Goal: Information Seeking & Learning: Learn about a topic

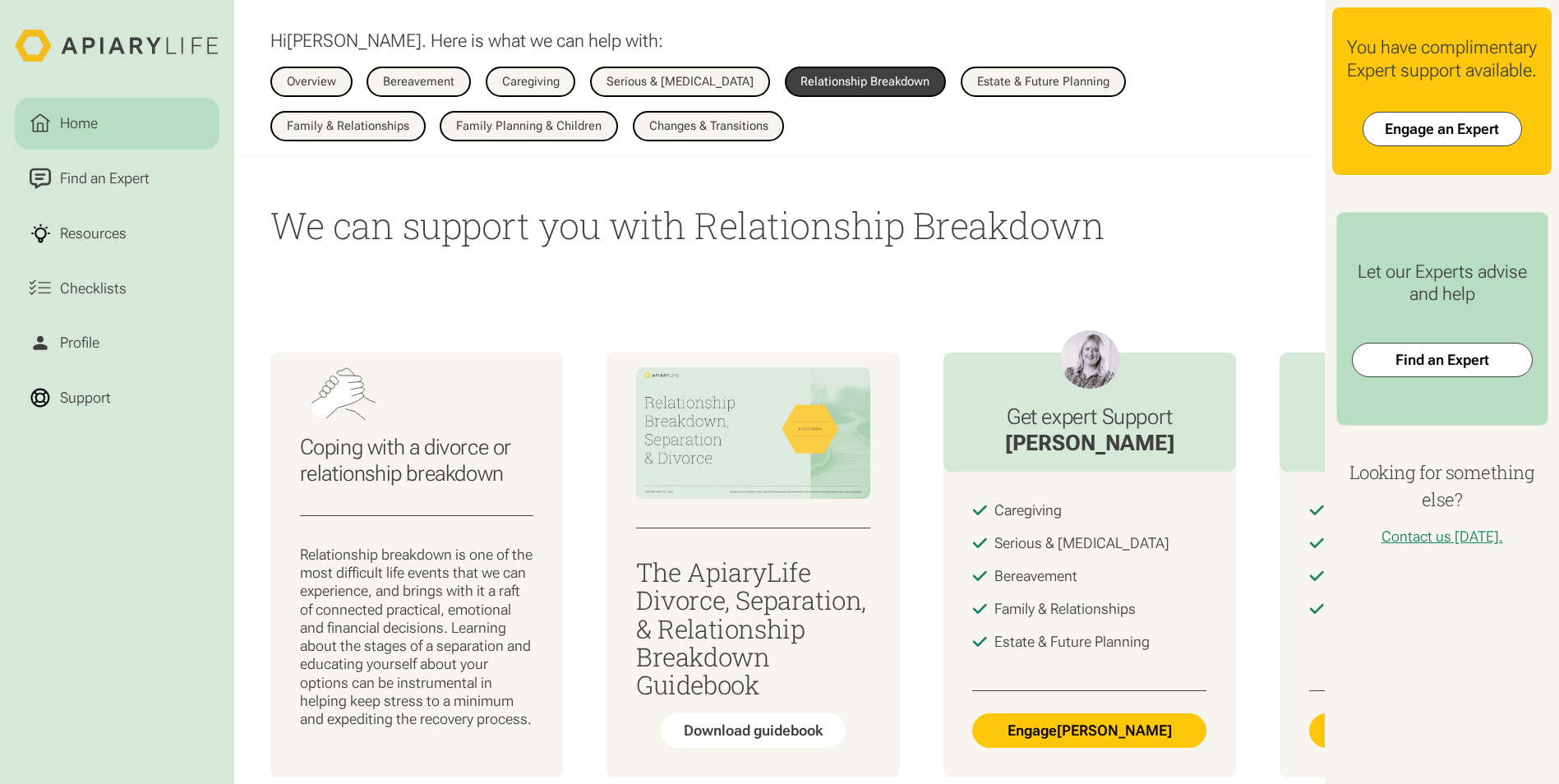
scroll to position [1443, 0]
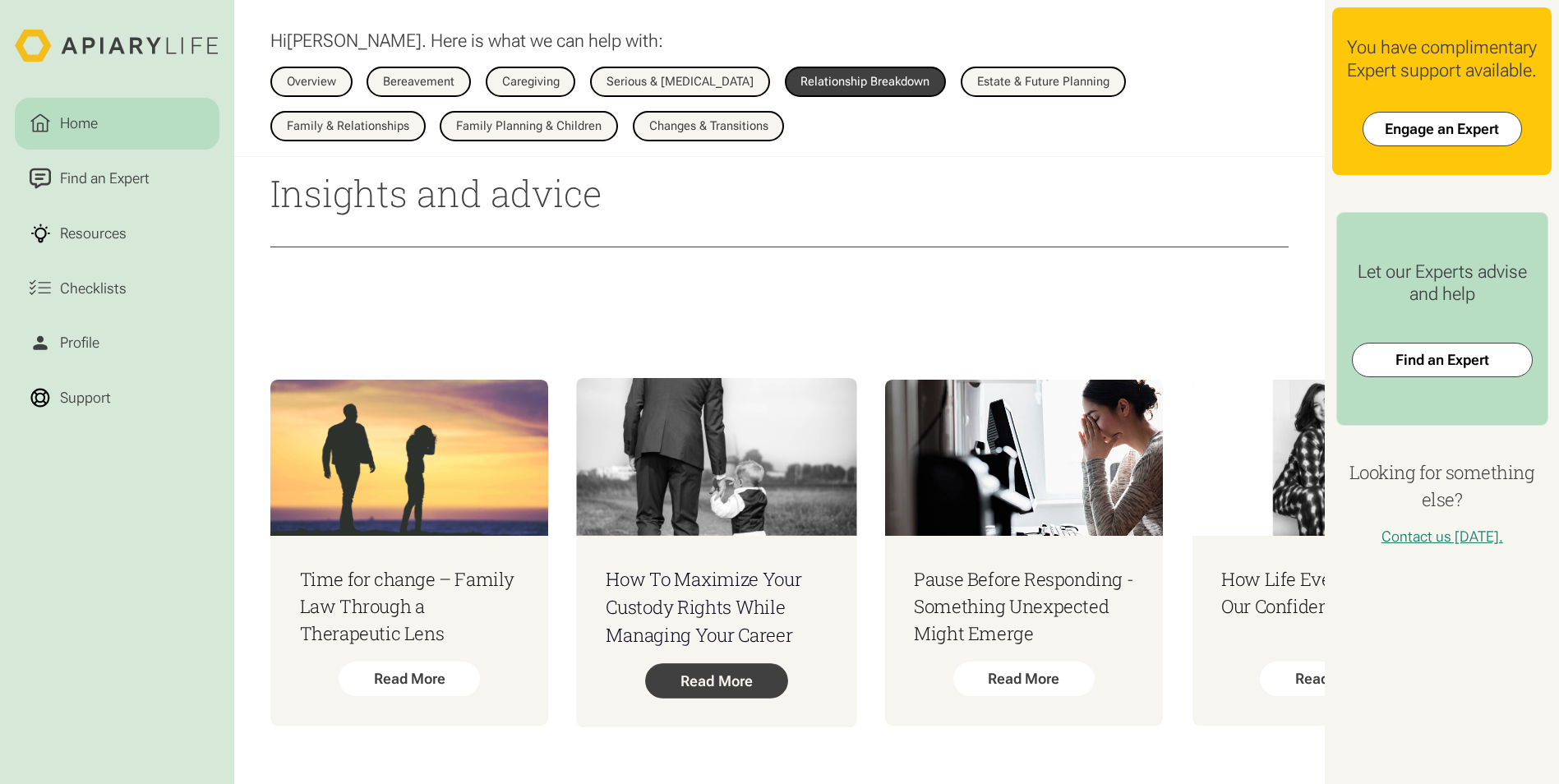
click at [710, 669] on div "Read More" at bounding box center [717, 680] width 143 height 34
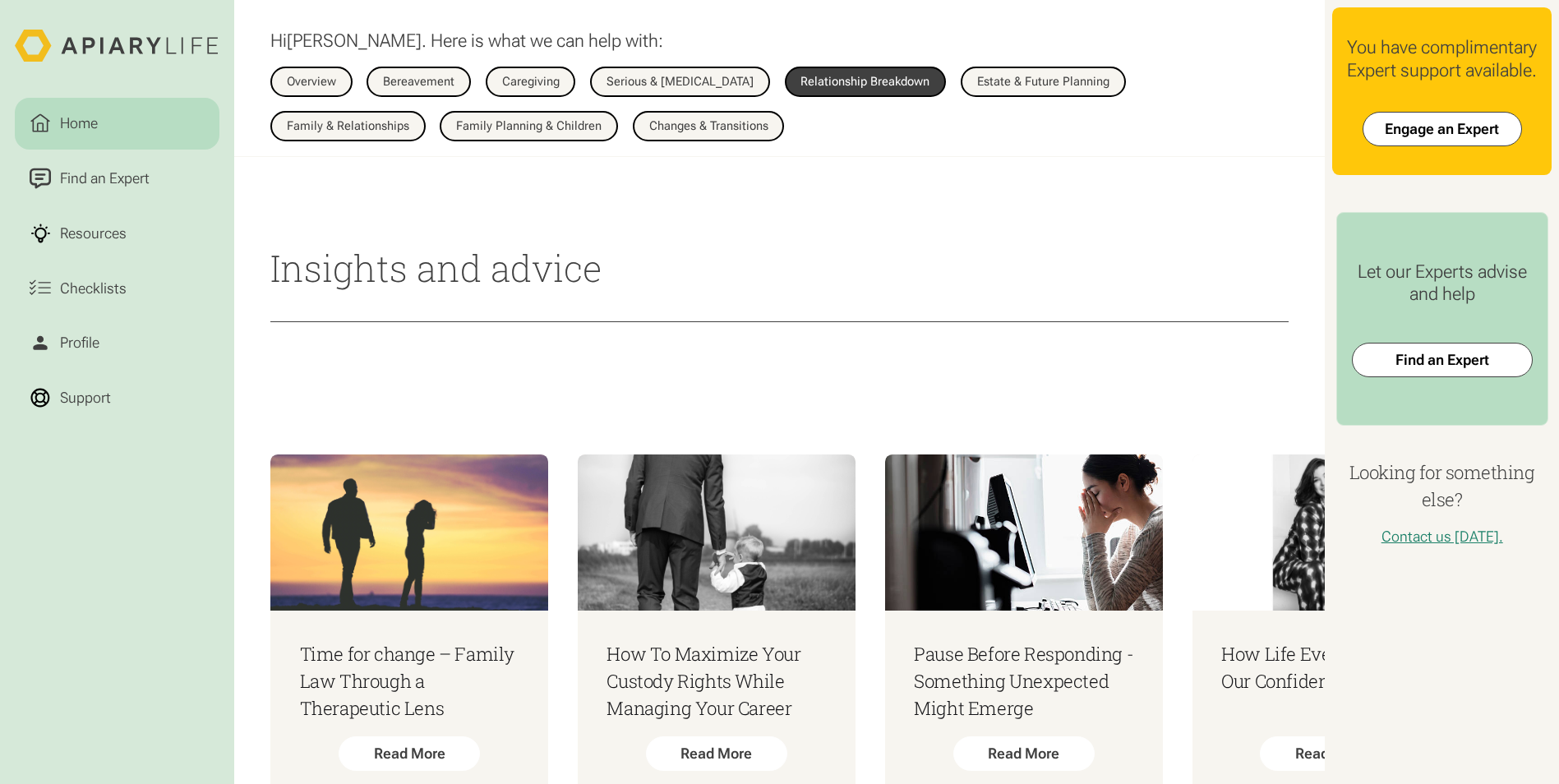
scroll to position [1279, 0]
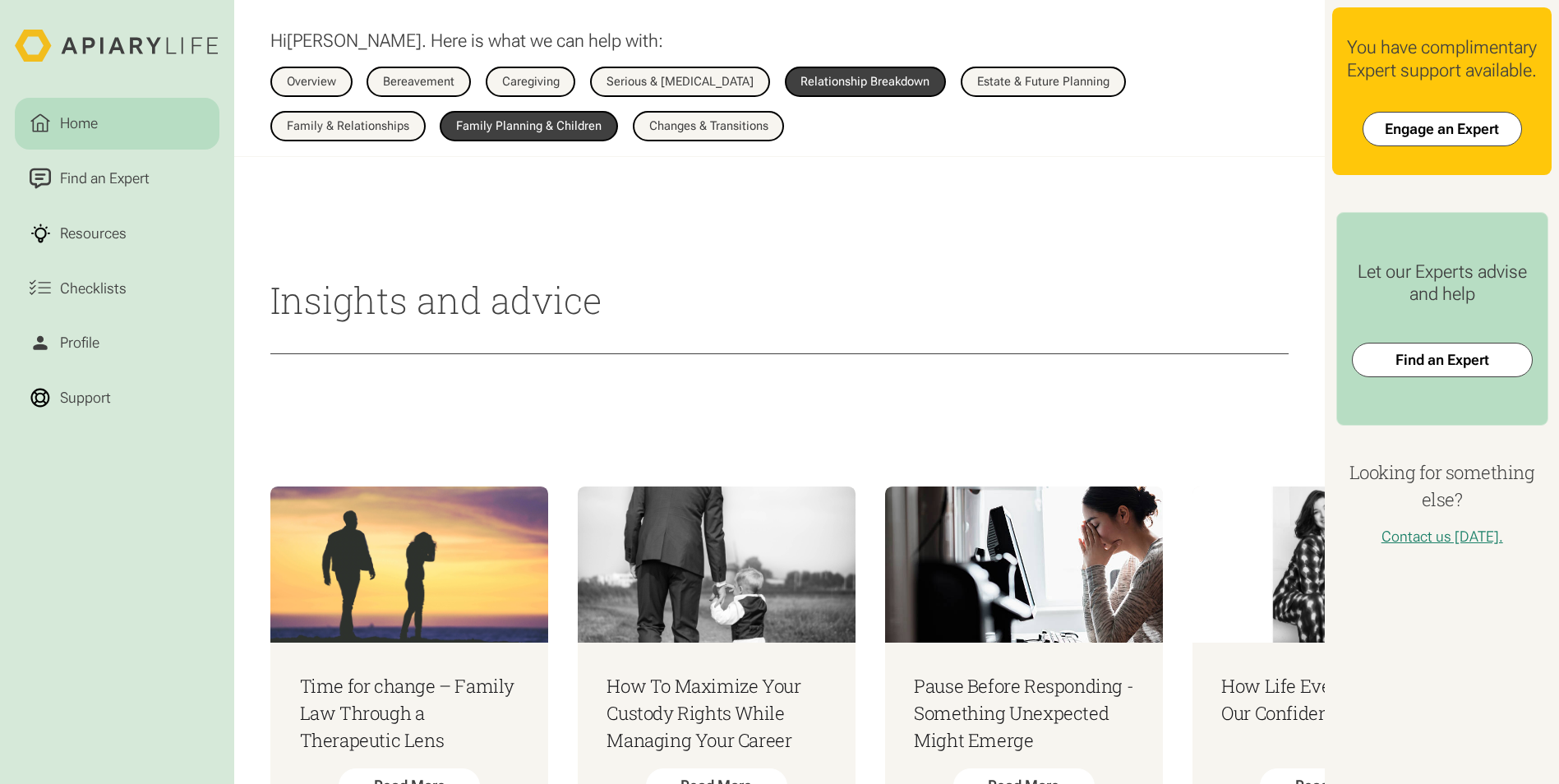
click at [457, 125] on div "Family Planning & Children" at bounding box center [530, 126] width 146 height 13
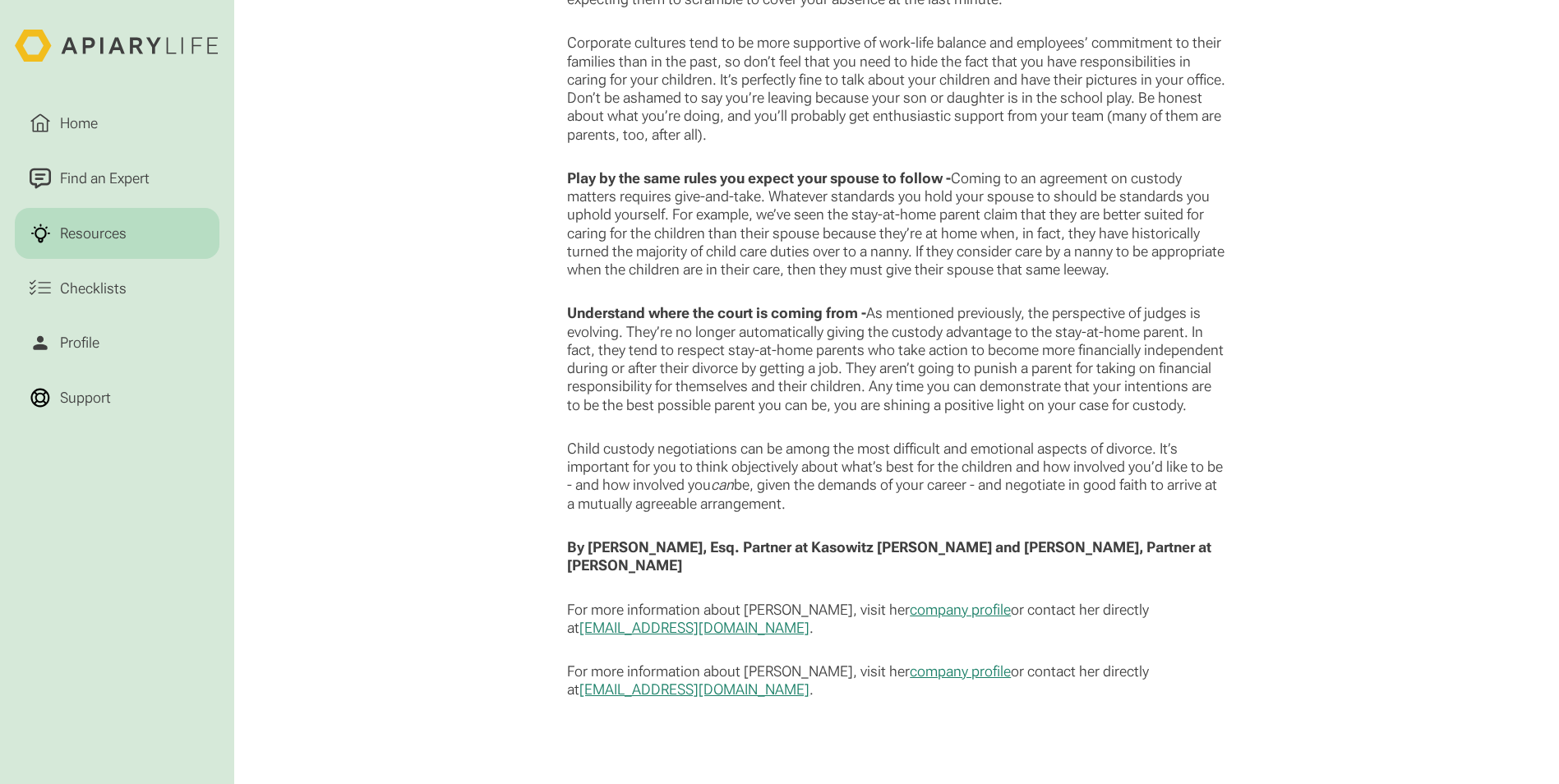
scroll to position [1890, 0]
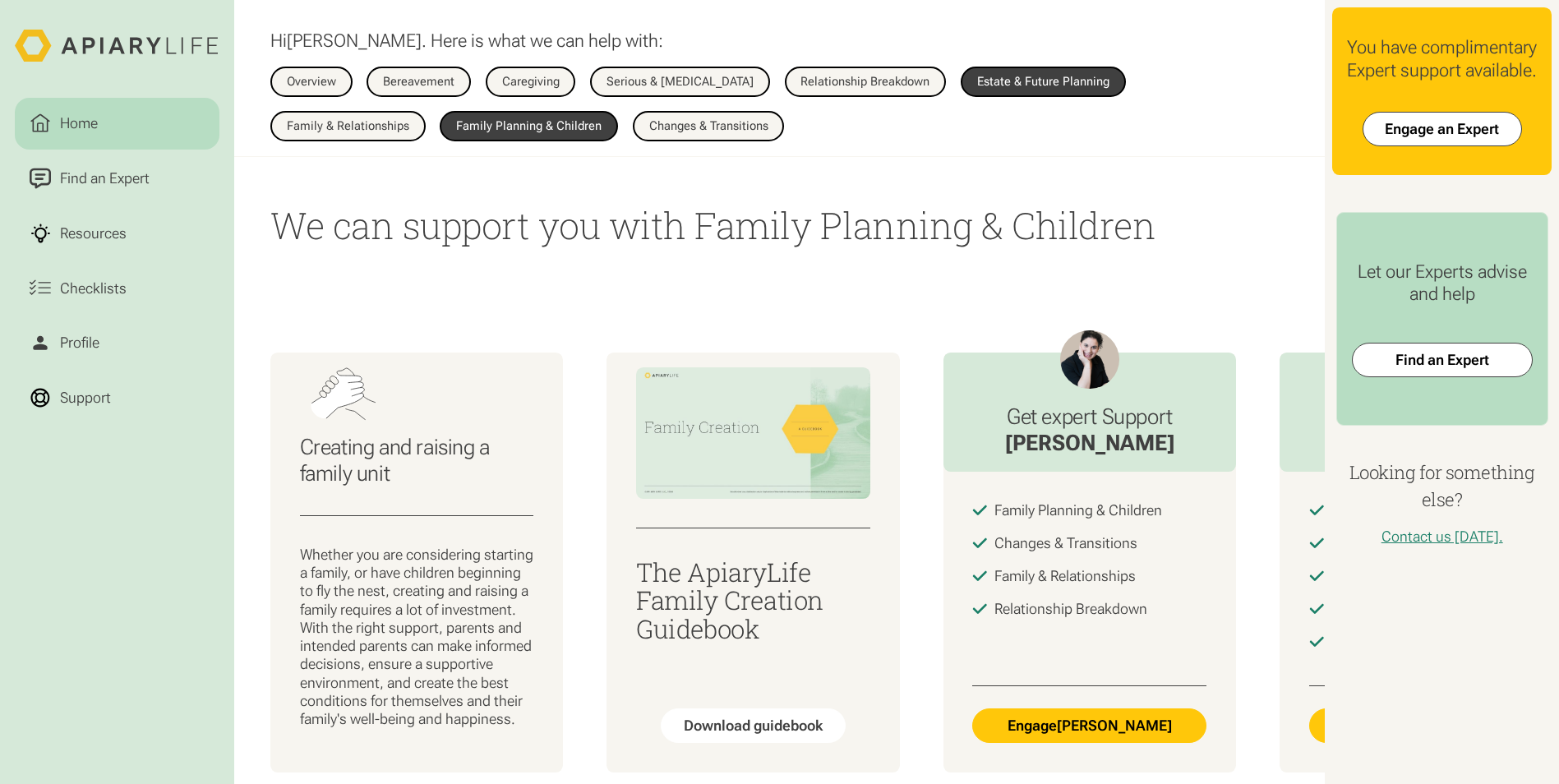
click at [984, 80] on div "Estate & Future Planning" at bounding box center [1043, 82] width 132 height 13
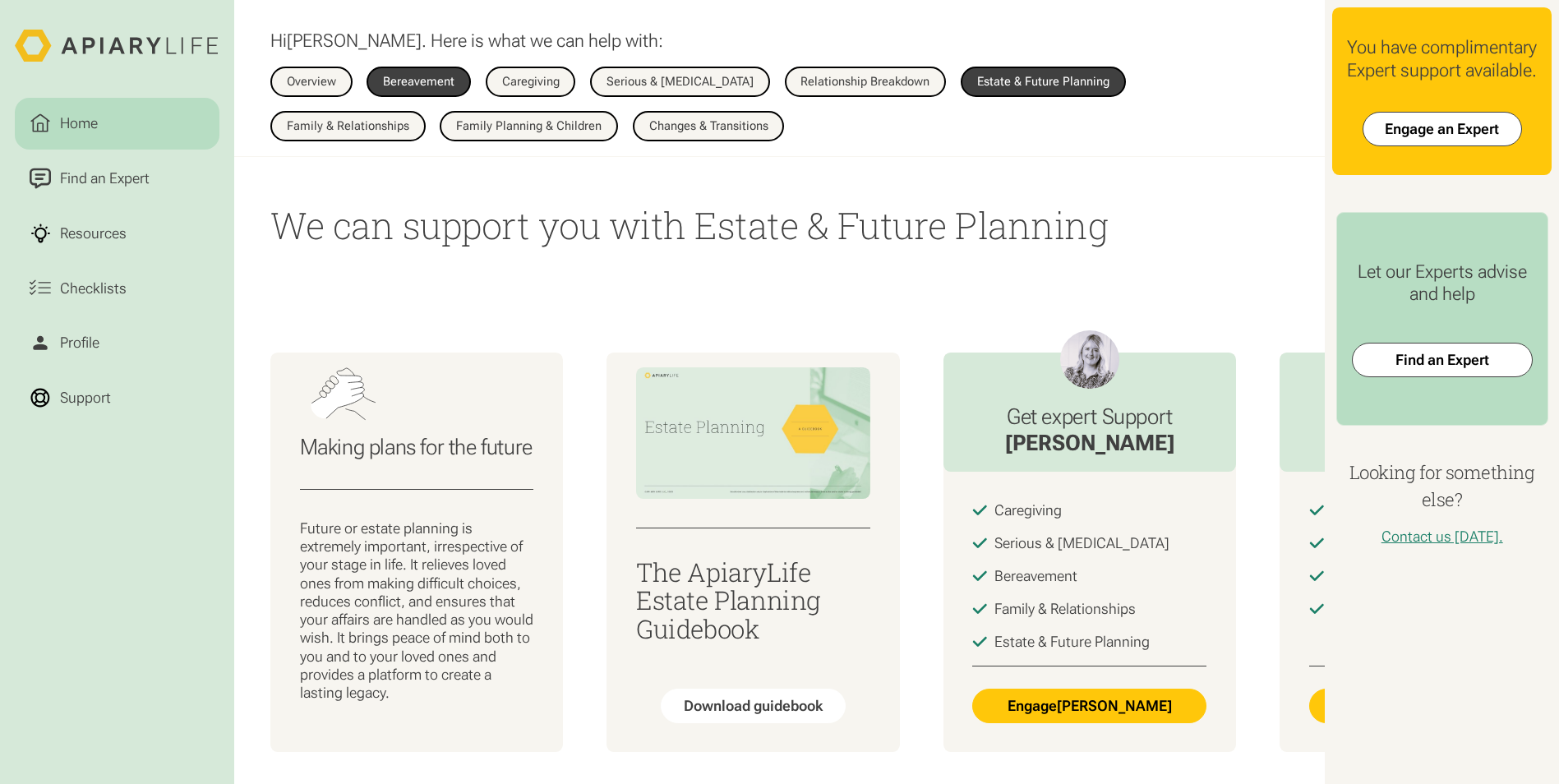
click at [387, 81] on div "Bereavement" at bounding box center [418, 82] width 72 height 13
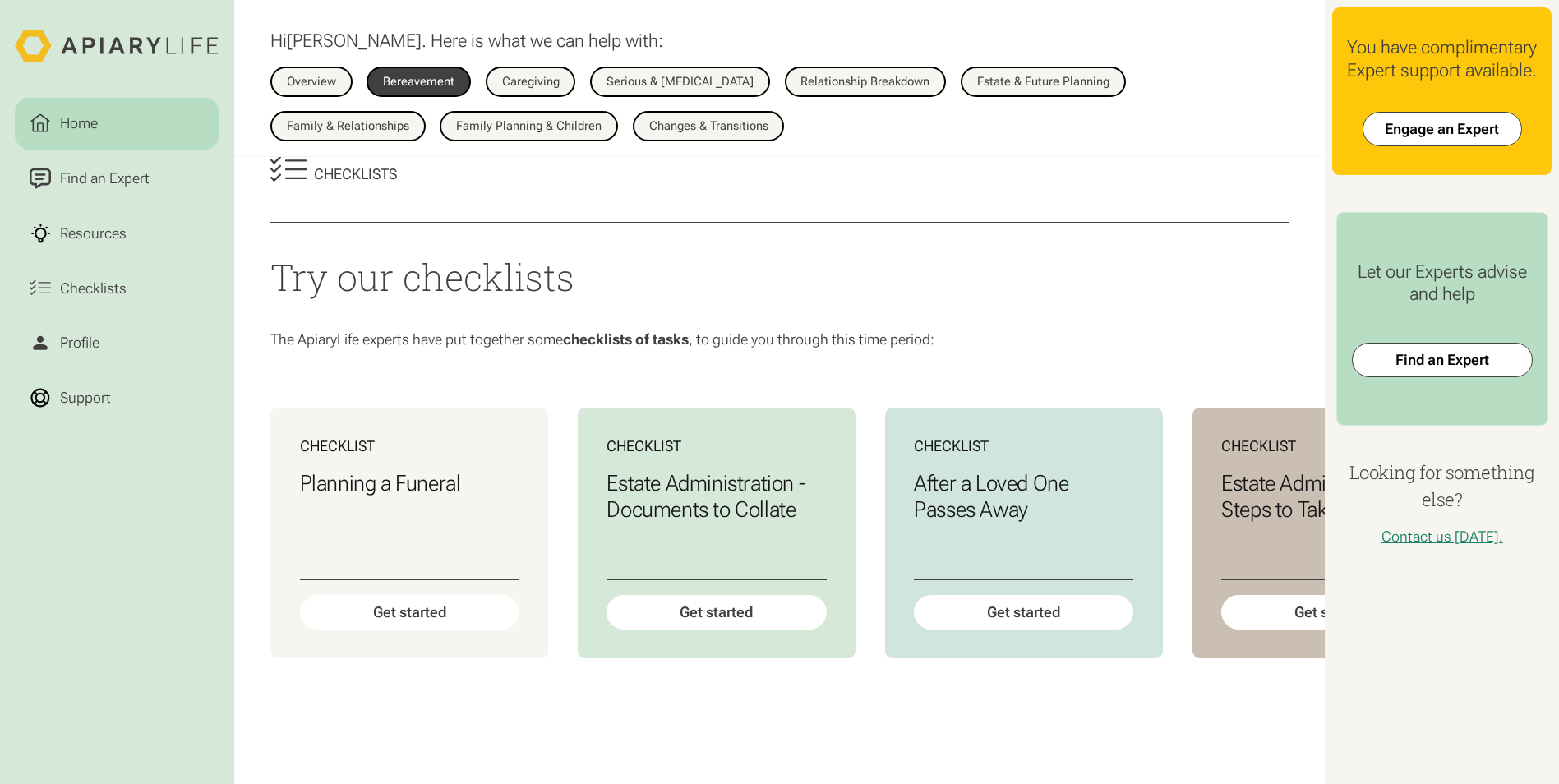
scroll to position [740, 0]
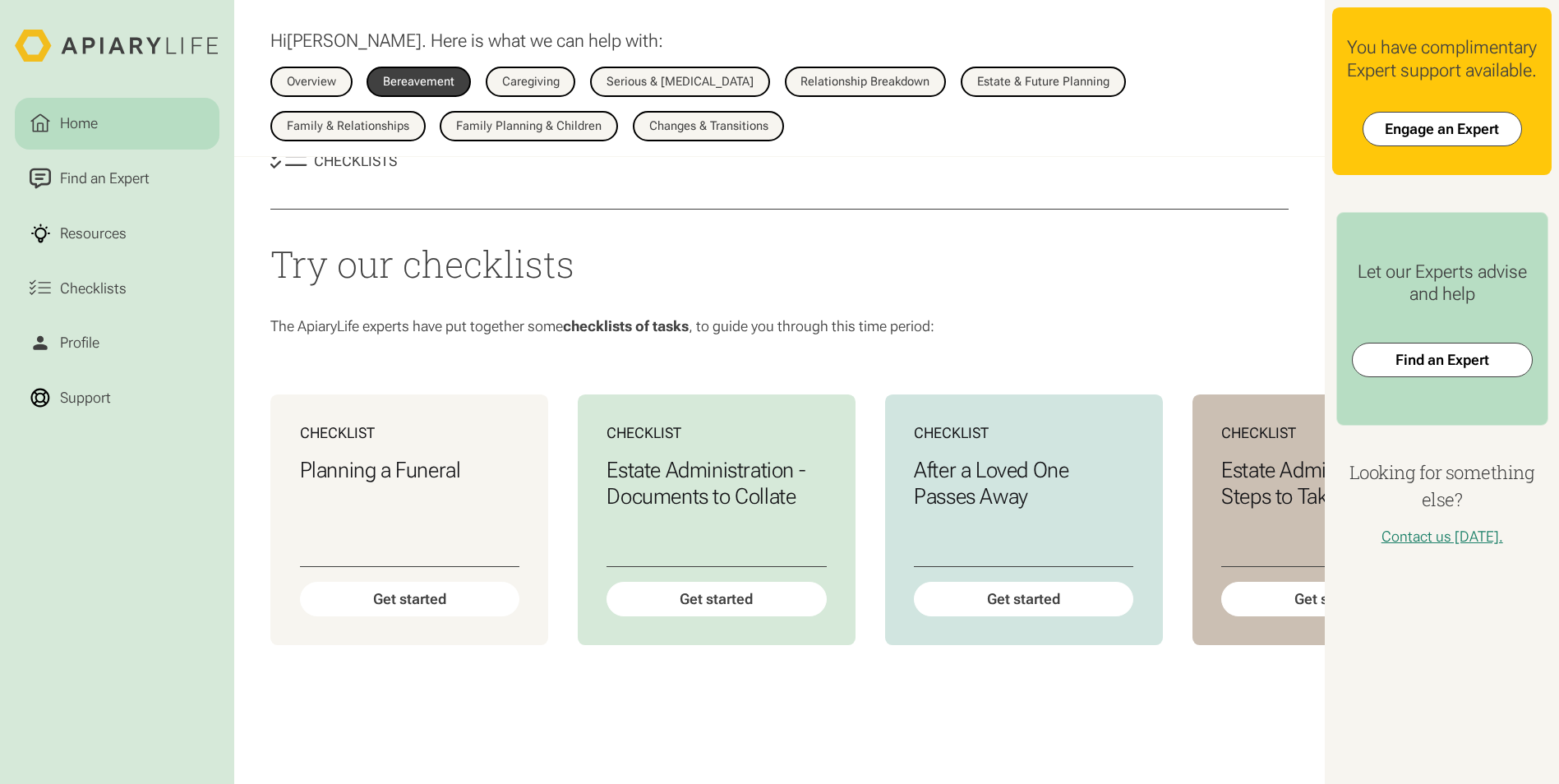
click at [639, 740] on div "Checklists Try our checklists The ApiaryLife experts have put together some che…" at bounding box center [780, 423] width 1091 height 648
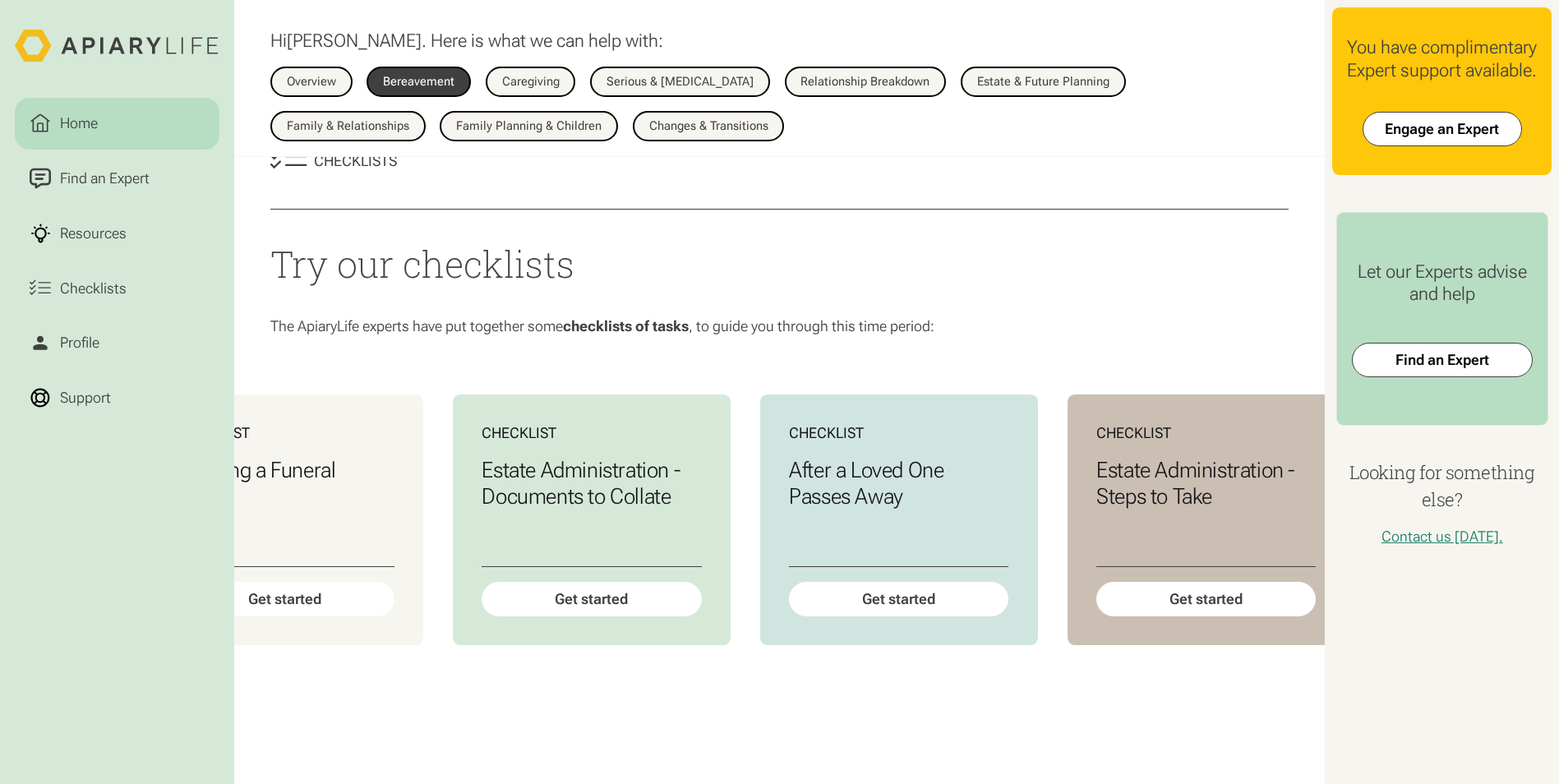
scroll to position [0, 154]
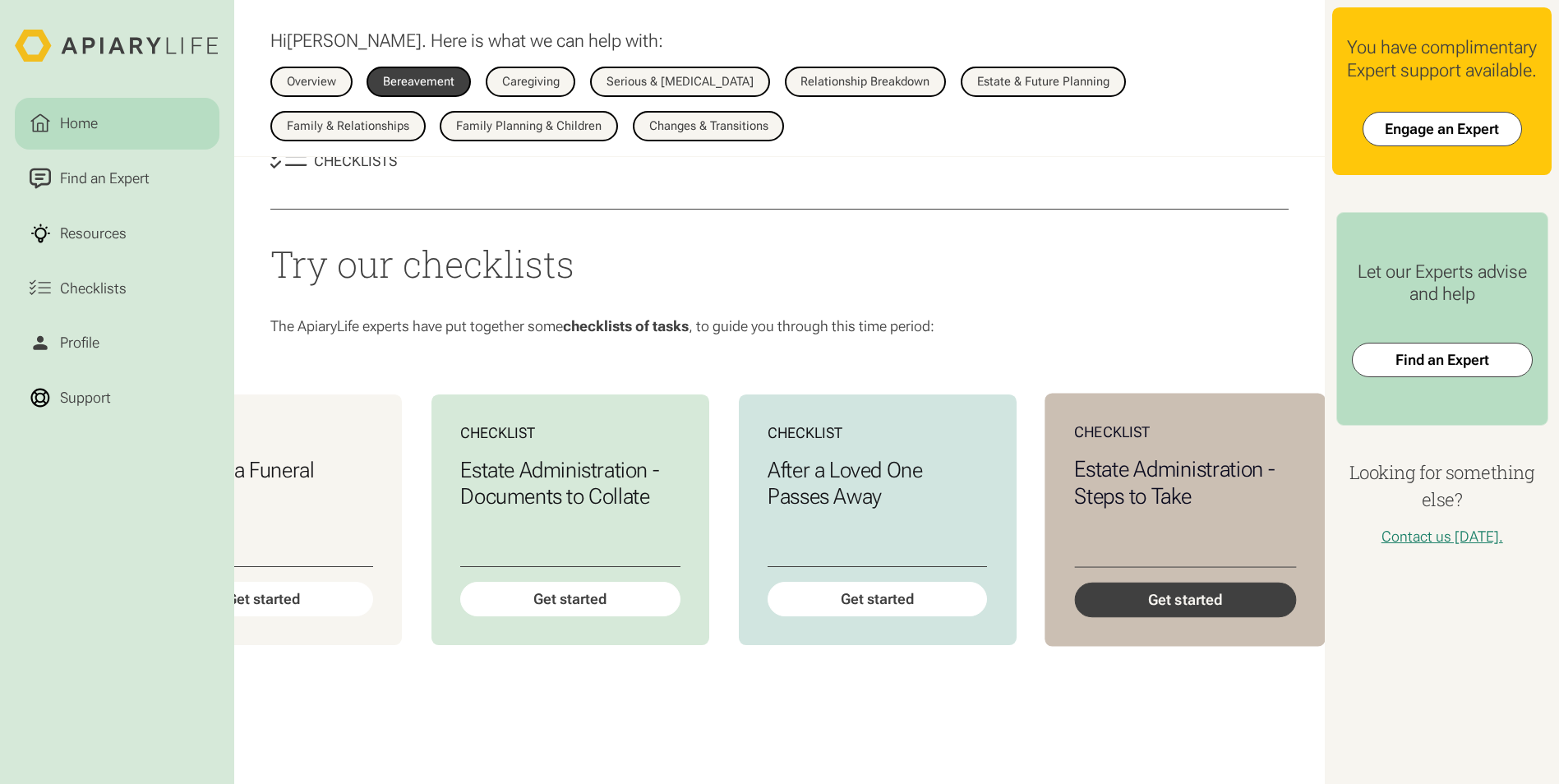
click at [1174, 617] on div "Get started" at bounding box center [1186, 599] width 222 height 34
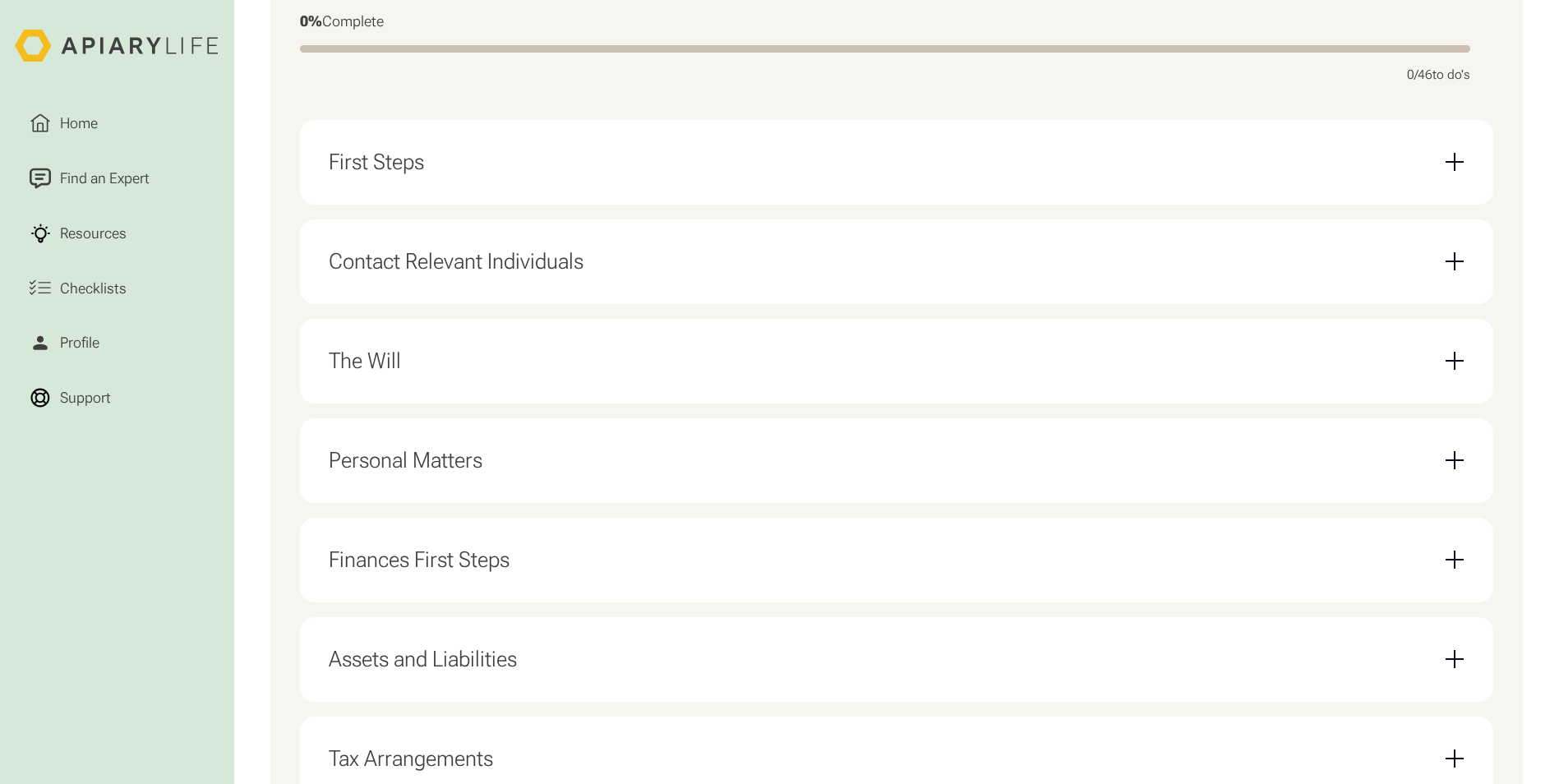
scroll to position [575, 0]
click at [391, 572] on div "Finances First Steps" at bounding box center [419, 559] width 181 height 27
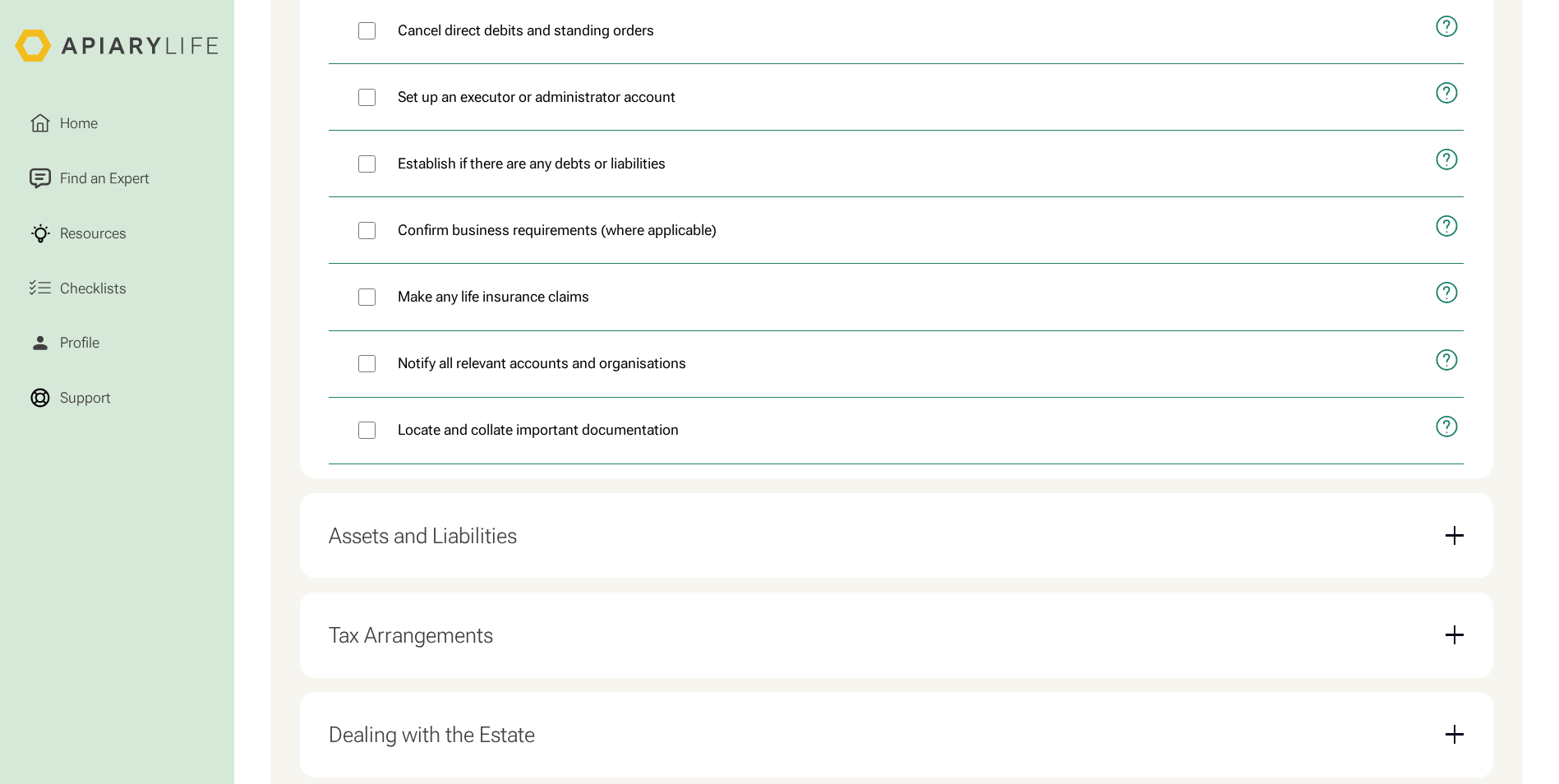
scroll to position [1233, 0]
click at [392, 547] on div "Assets and Liabilities" at bounding box center [422, 534] width 188 height 27
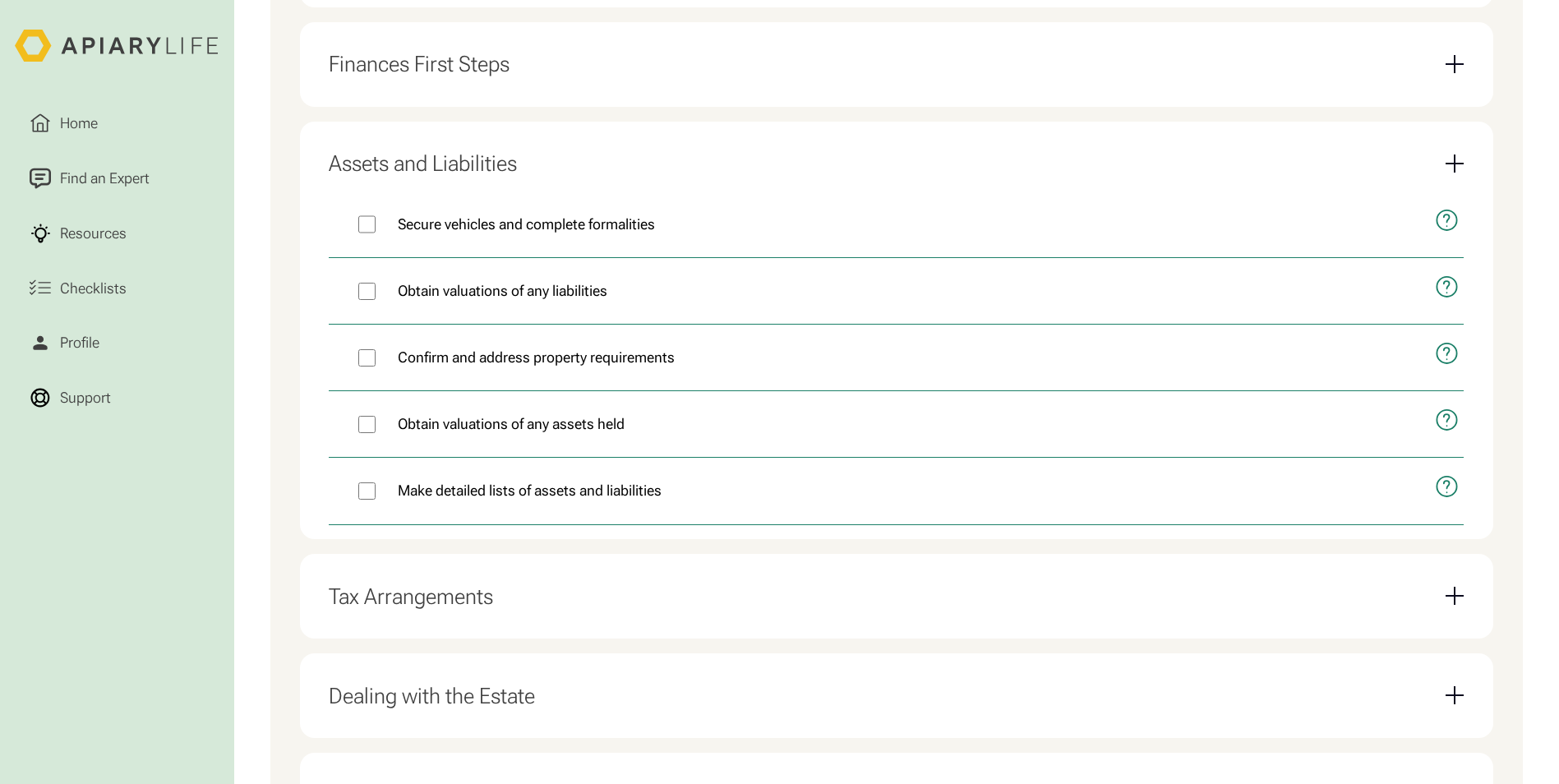
scroll to position [1068, 0]
click at [408, 611] on div "Tax Arrangements" at bounding box center [410, 598] width 164 height 27
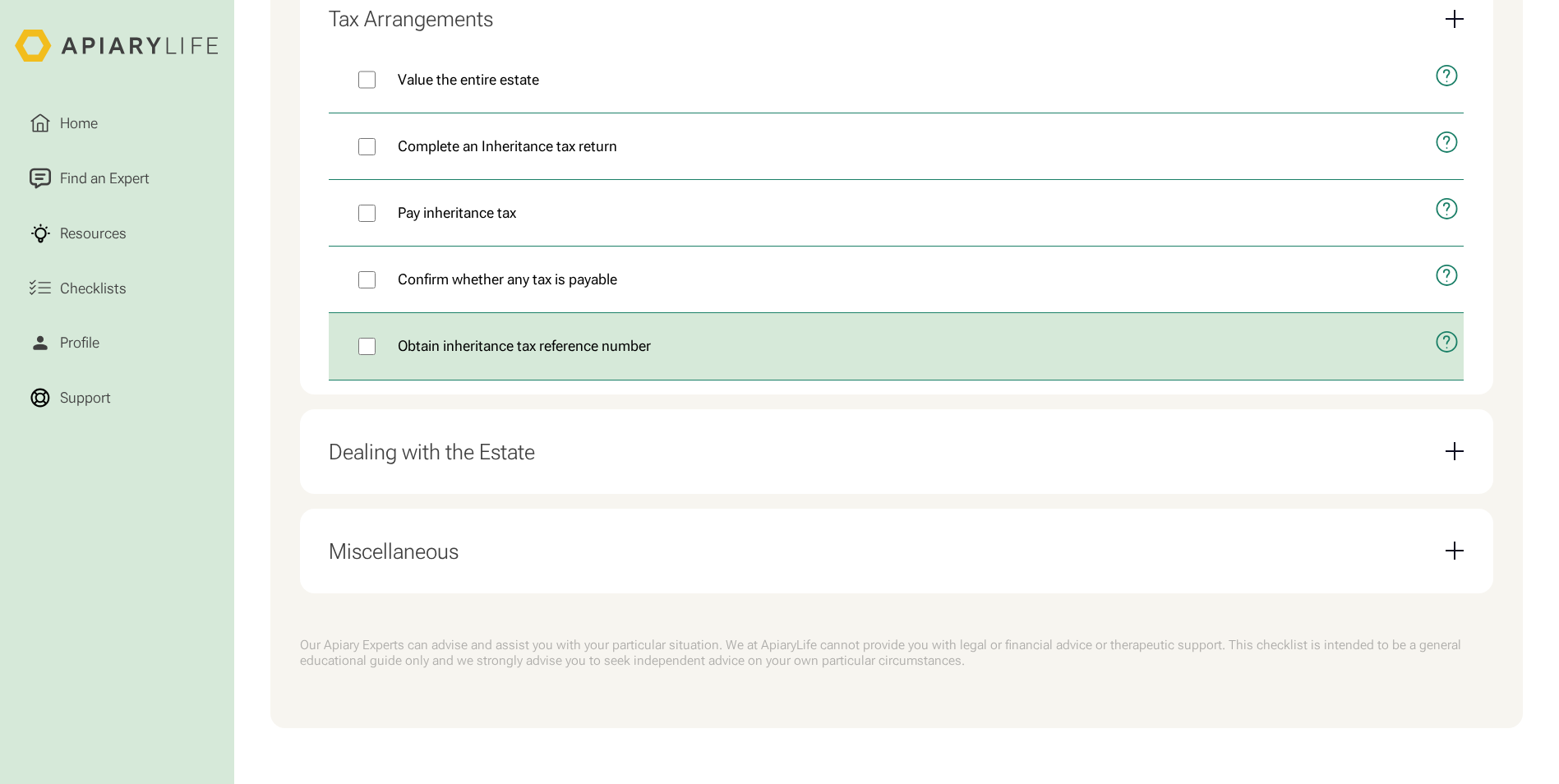
scroll to position [1314, 0]
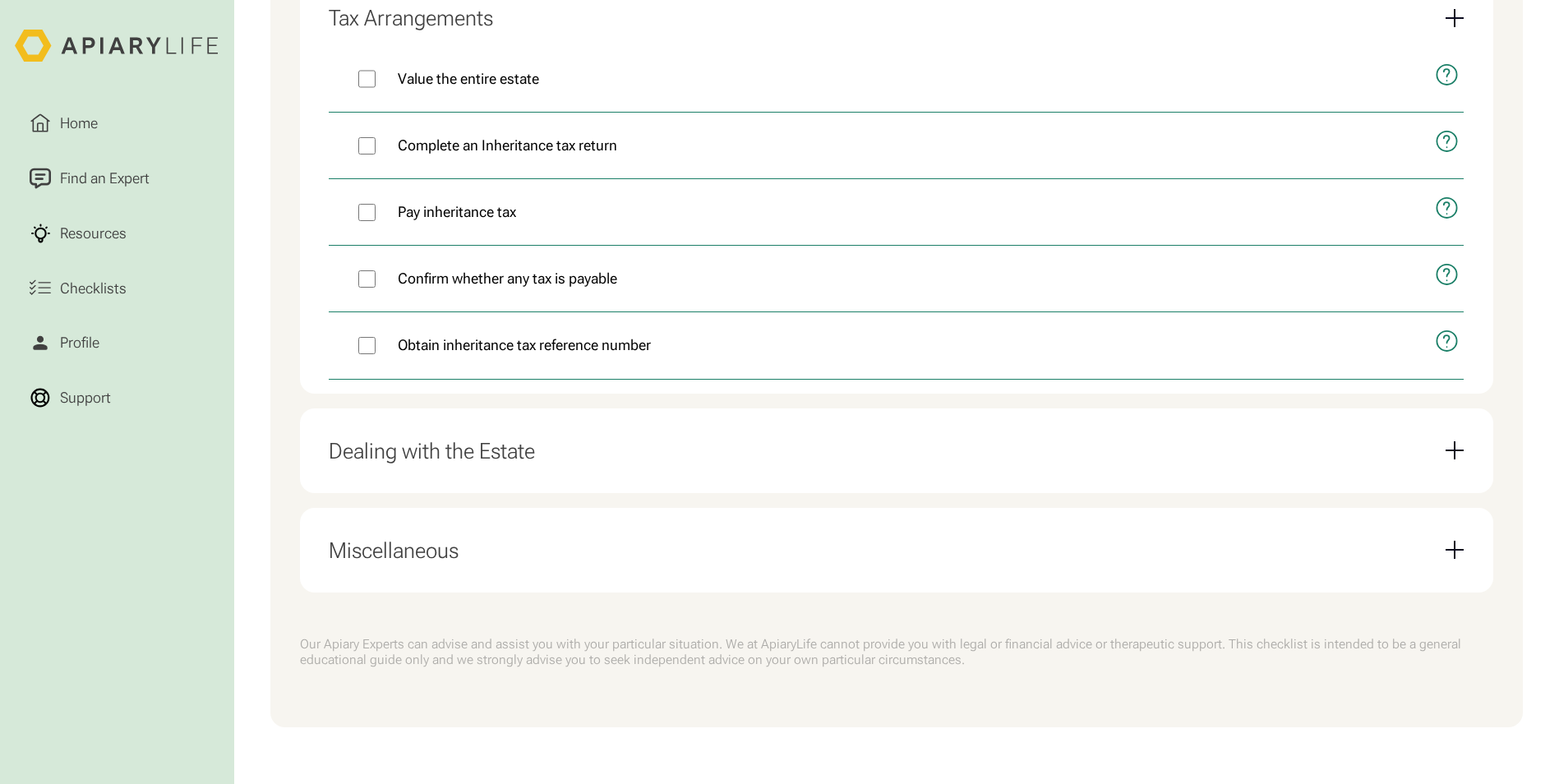
click at [392, 457] on div "Dealing with the Estate" at bounding box center [432, 451] width 207 height 27
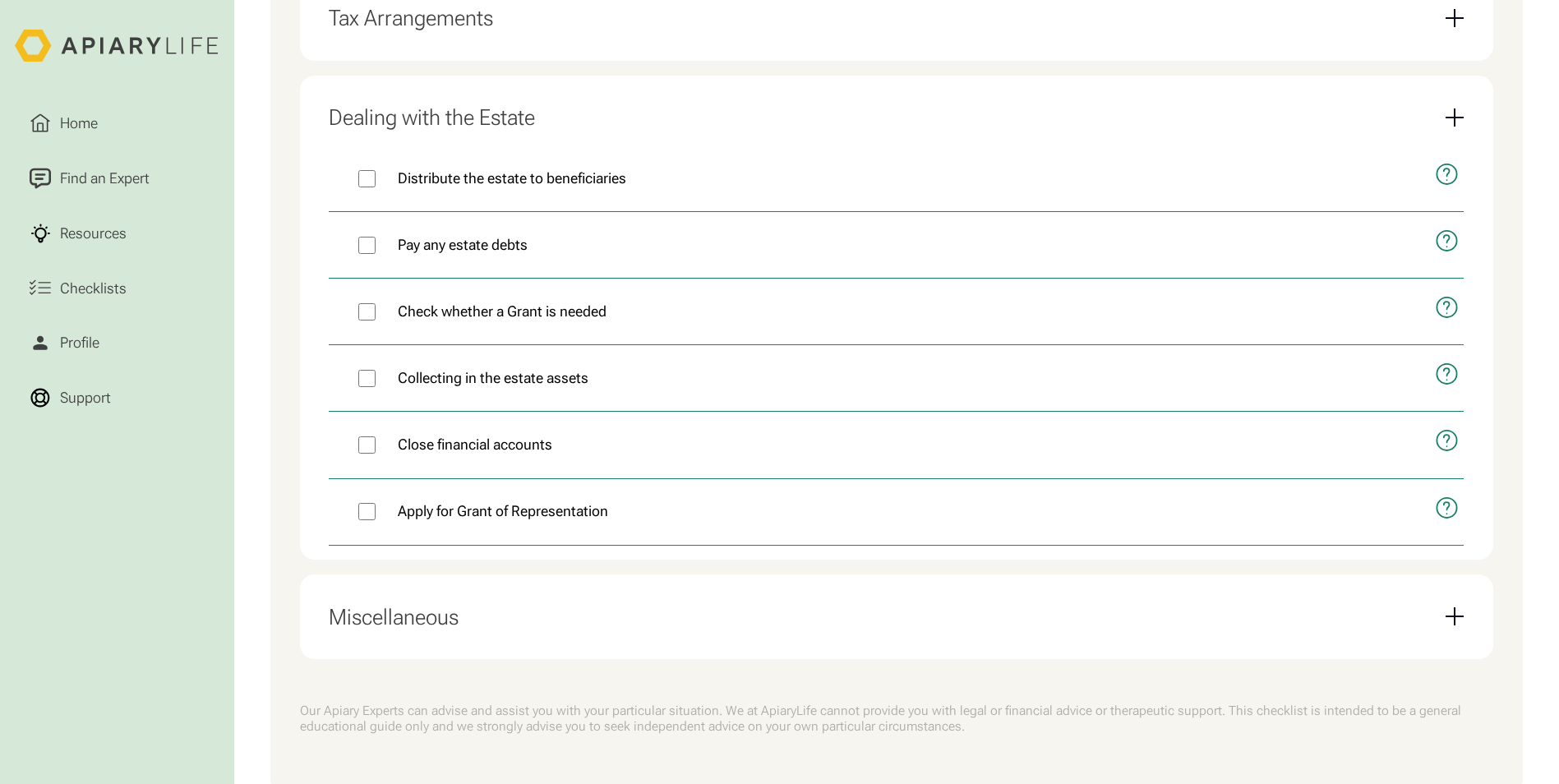
click at [393, 631] on div "Miscellaneous" at bounding box center [394, 617] width 130 height 27
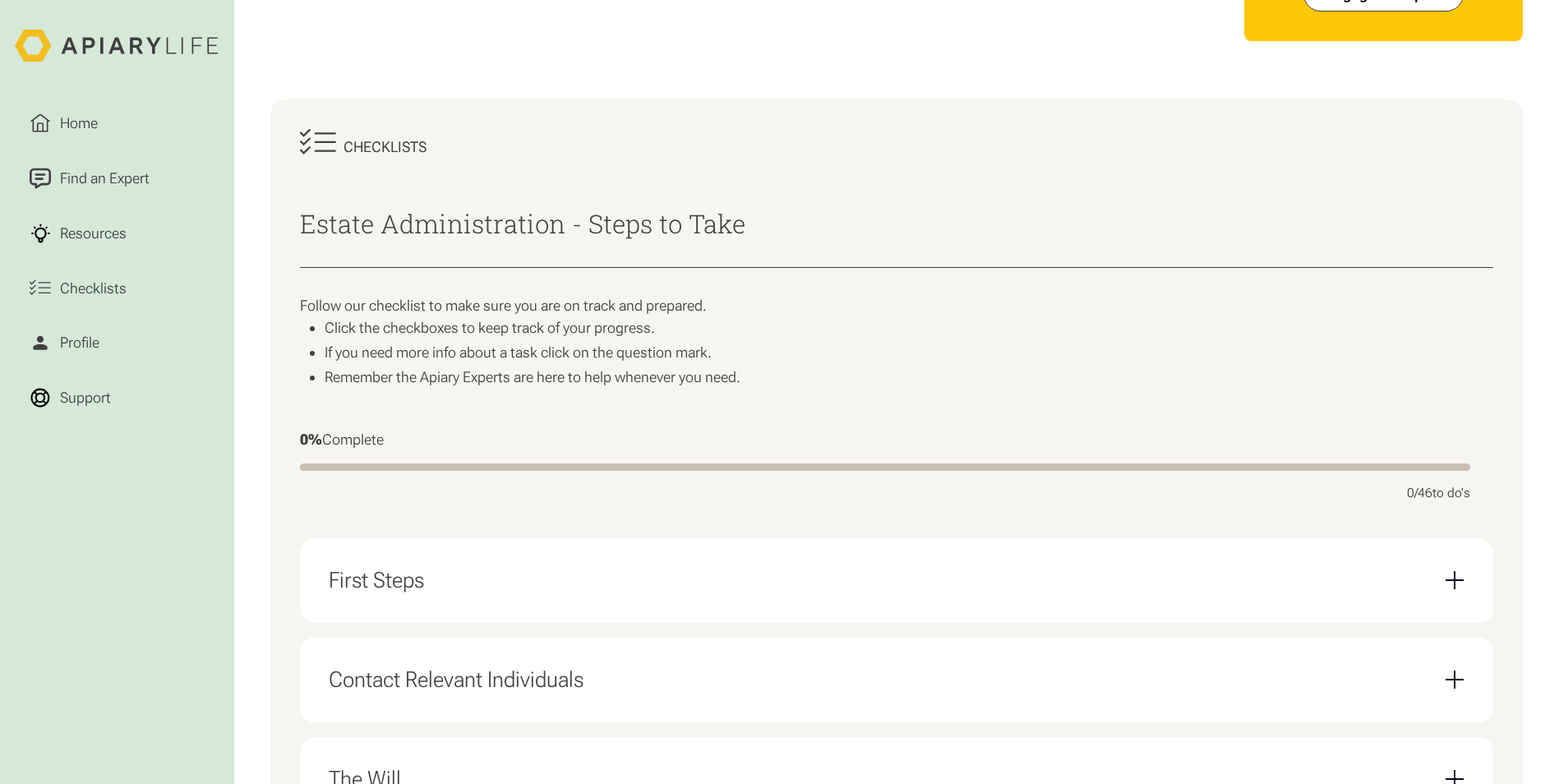
scroll to position [0, 0]
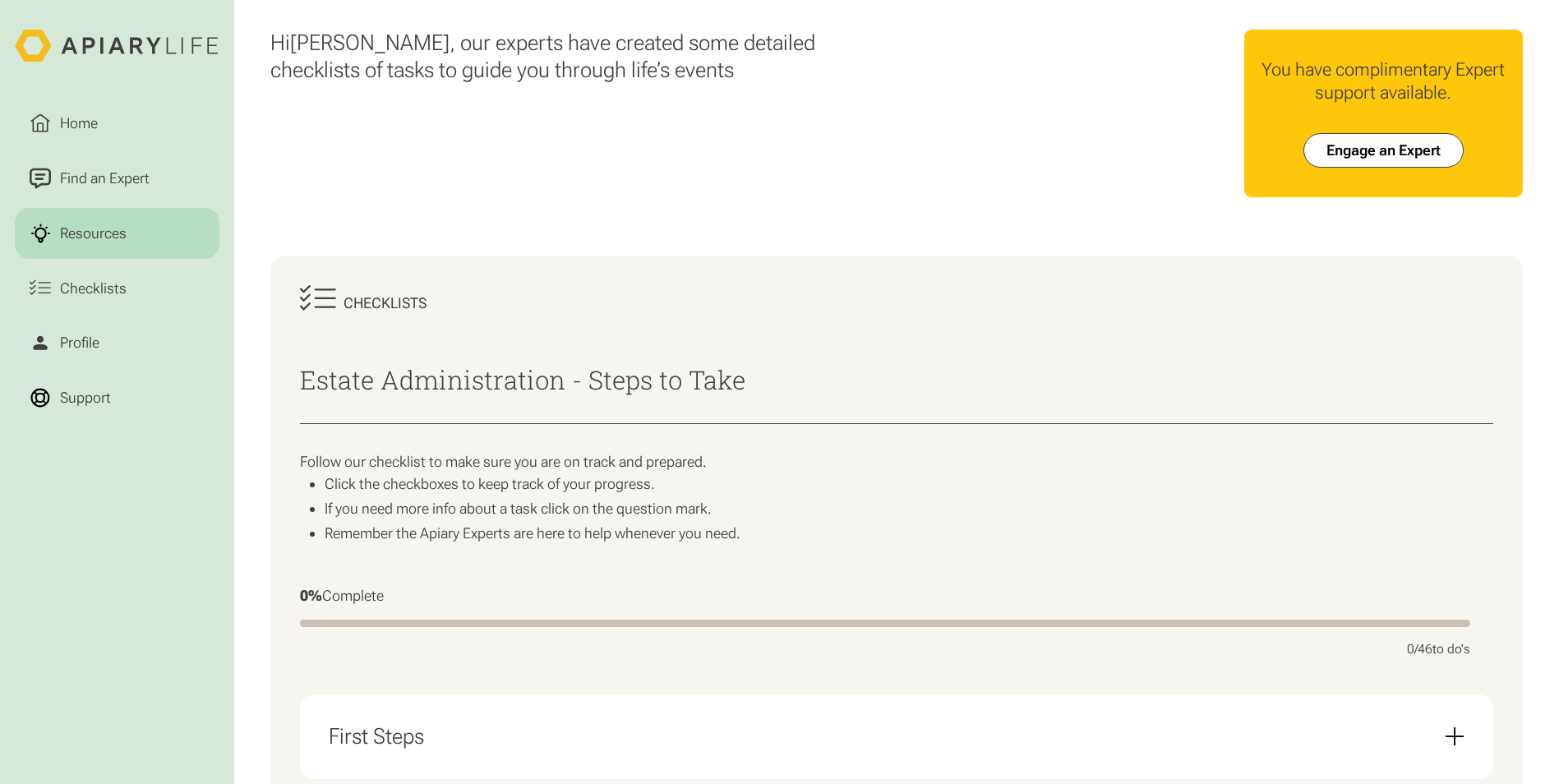
click at [101, 245] on div "Resources" at bounding box center [94, 233] width 74 height 23
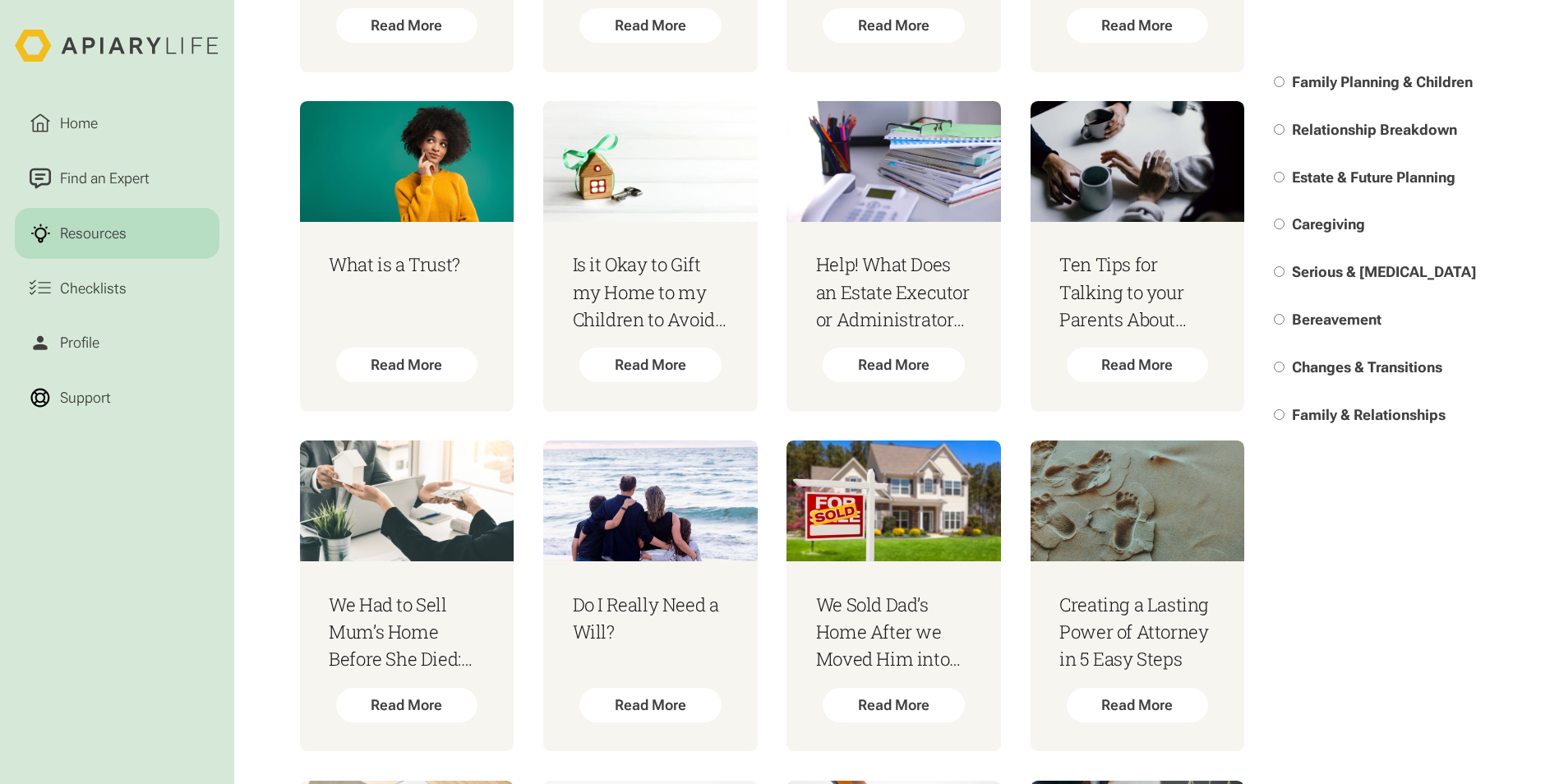
scroll to position [1397, 0]
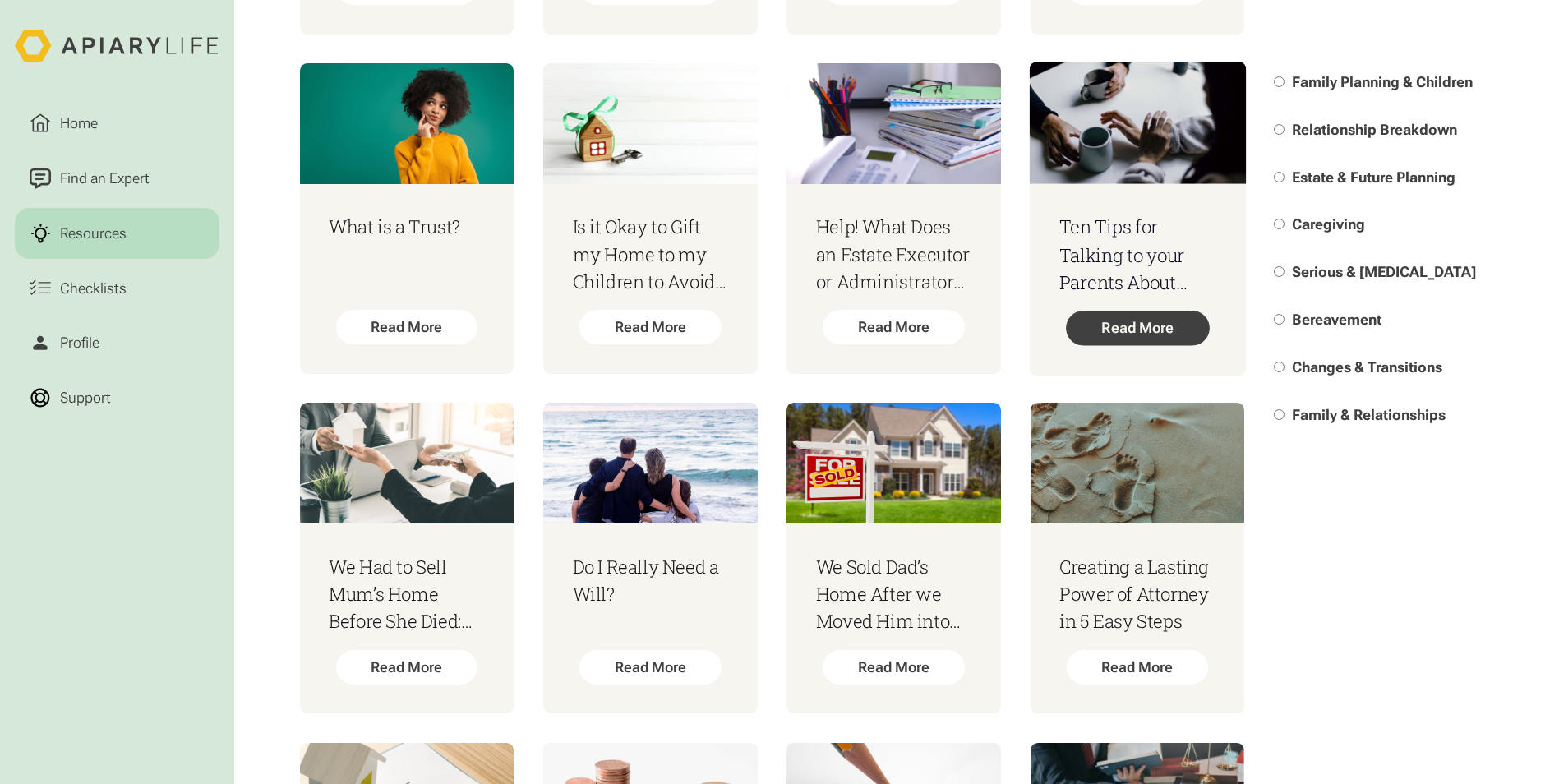
click at [1136, 332] on div "Read More" at bounding box center [1137, 328] width 143 height 34
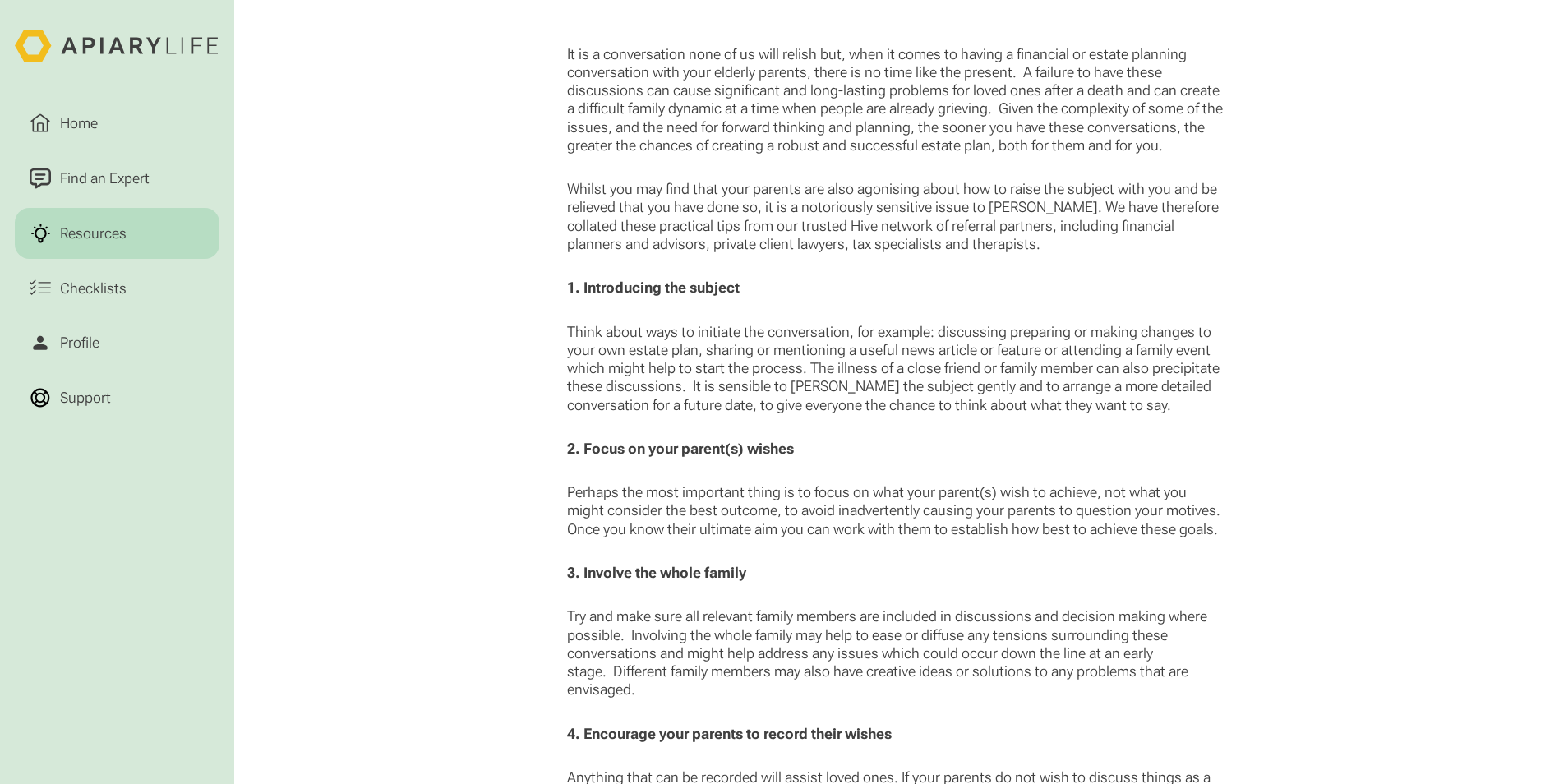
scroll to position [1068, 0]
